Goal: Task Accomplishment & Management: Manage account settings

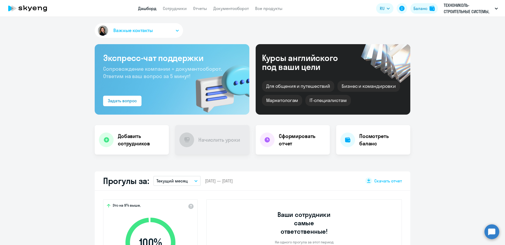
select select "30"
click at [173, 10] on link "Сотрудники" at bounding box center [175, 8] width 24 height 5
select select "30"
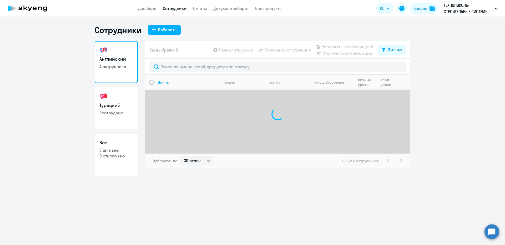
click at [223, 12] on app-header "Дашборд Сотрудники Отчеты Документооборот Все продукты Дашборд Сотрудники Отчет…" at bounding box center [252, 8] width 505 height 17
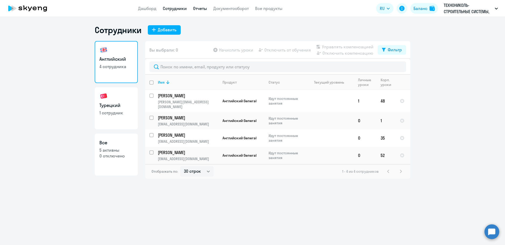
click at [195, 8] on link "Отчеты" at bounding box center [200, 8] width 14 height 5
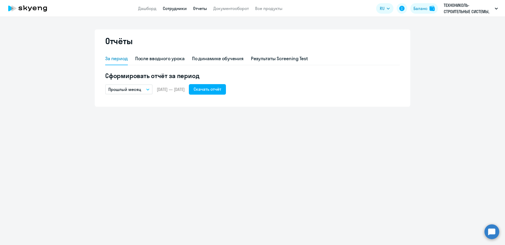
click at [185, 8] on link "Сотрудники" at bounding box center [175, 8] width 24 height 5
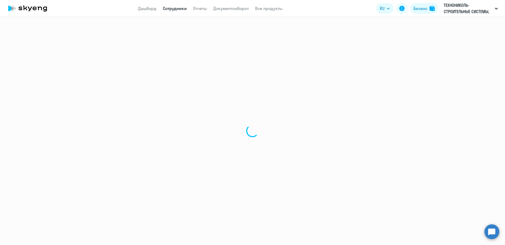
select select "30"
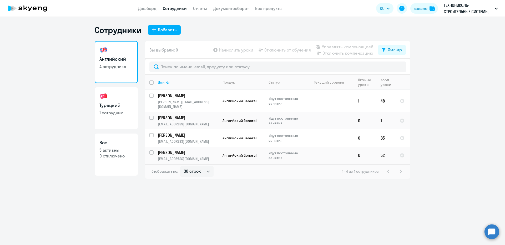
click at [125, 93] on link "Турецкий 1 сотрудник" at bounding box center [116, 108] width 43 height 42
select select "30"
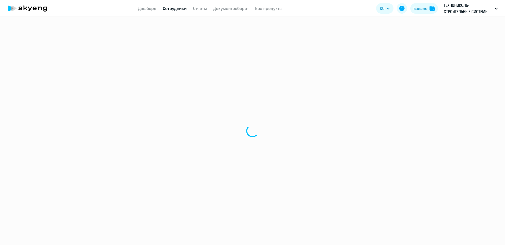
select select "30"
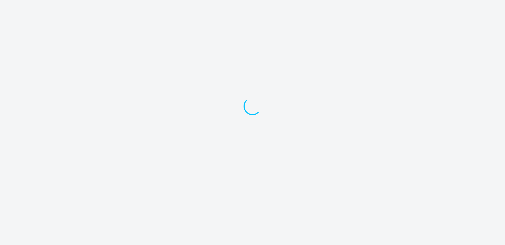
select select "30"
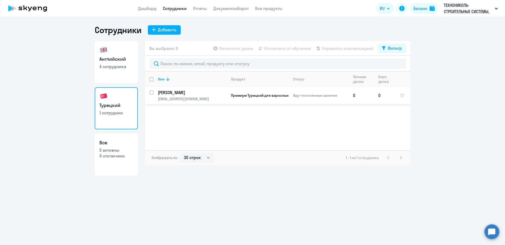
click at [153, 93] on input "select row 23978816" at bounding box center [154, 95] width 11 height 11
checkbox input "true"
click at [225, 48] on app-table-action-button "Начислить уроки" at bounding box center [232, 48] width 41 height 6
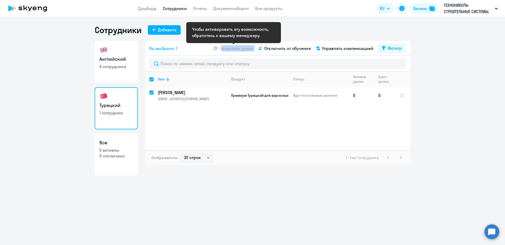
click at [225, 48] on app-table-action-button "Начислить уроки" at bounding box center [232, 48] width 41 height 6
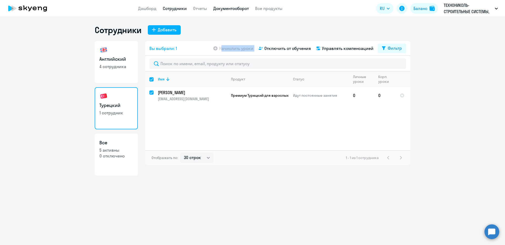
click at [242, 11] on link "Документооборот" at bounding box center [230, 8] width 35 height 5
